Goal: Task Accomplishment & Management: Manage account settings

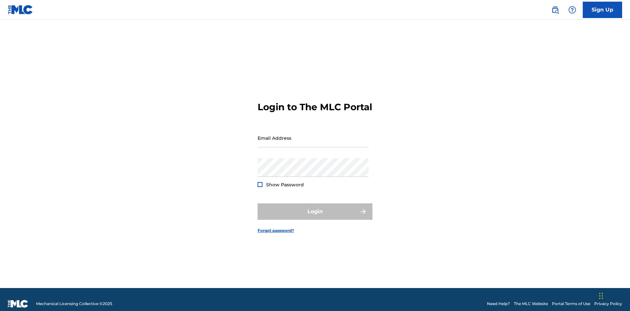
scroll to position [9, 0]
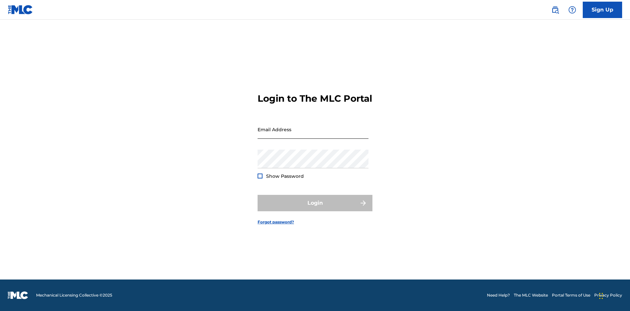
click at [313, 135] on input "Email Address" at bounding box center [313, 129] width 111 height 19
type input "bademailaddress@gmail.com"
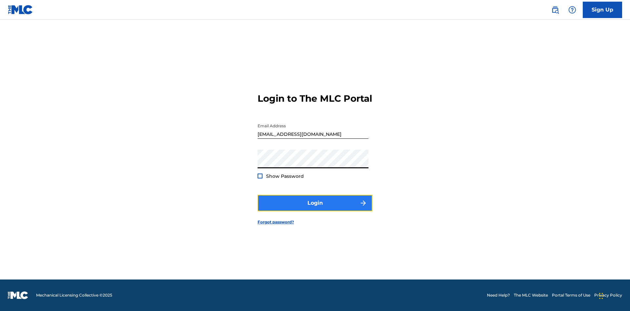
click at [315, 209] on button "Login" at bounding box center [315, 203] width 115 height 16
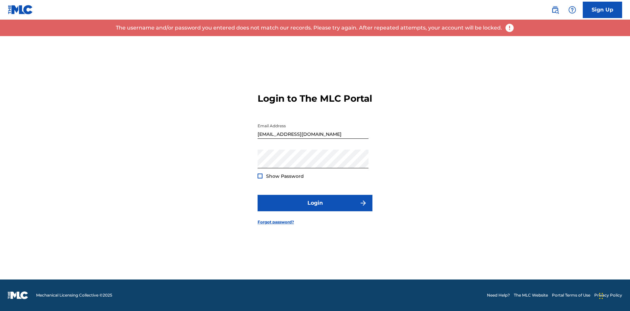
click at [313, 135] on input "bademailaddress@gmail.com" at bounding box center [313, 129] width 111 height 19
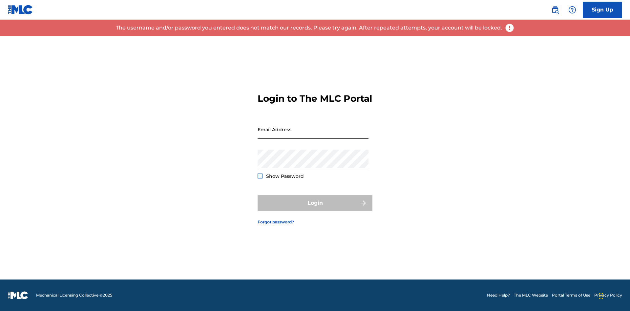
click at [313, 135] on input "Email Address" at bounding box center [313, 129] width 111 height 19
type input "Duke.McTesterson@gmail.com"
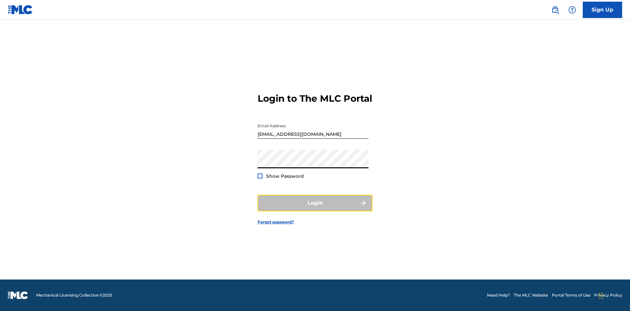
click at [315, 209] on button "Login" at bounding box center [315, 203] width 115 height 16
